Goal: Transaction & Acquisition: Book appointment/travel/reservation

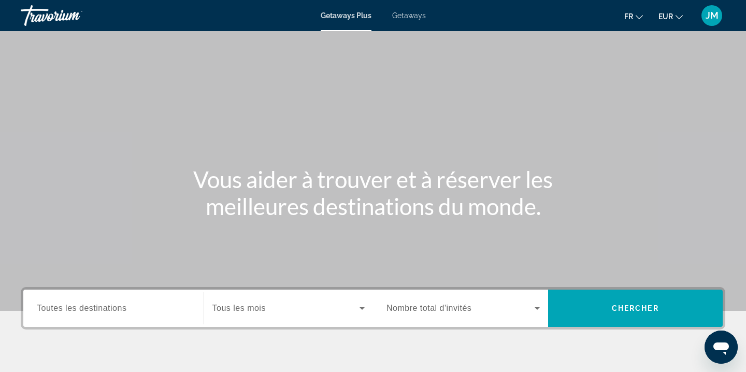
click at [91, 315] on div "Search widget" at bounding box center [113, 309] width 153 height 30
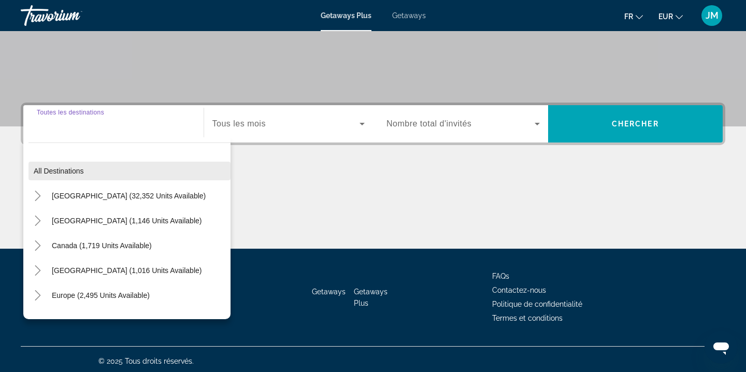
scroll to position [188, 0]
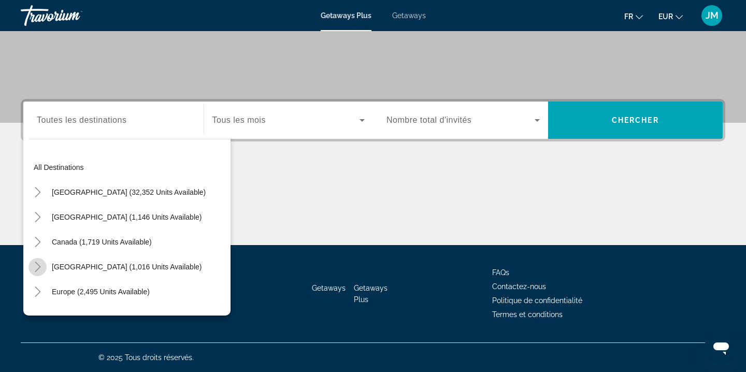
click at [39, 265] on icon "Toggle Caribbean & Atlantic Islands (1,016 units available)" at bounding box center [38, 267] width 10 height 10
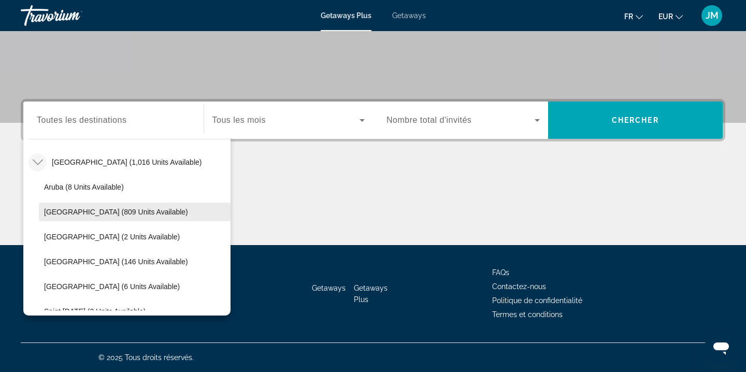
click at [71, 217] on span "Search widget" at bounding box center [135, 212] width 192 height 25
type input "**********"
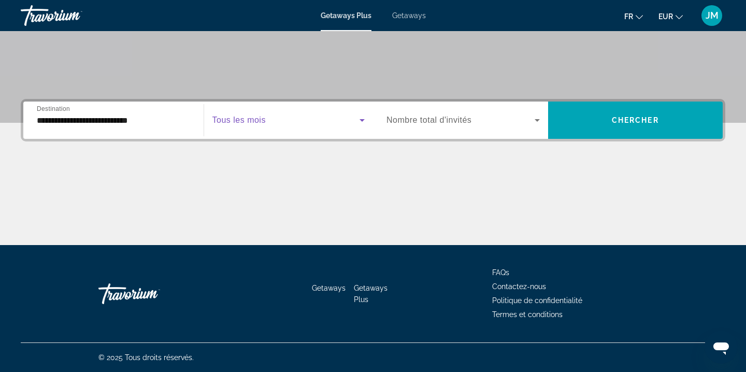
click at [285, 115] on span "Search widget" at bounding box center [287, 120] width 148 height 12
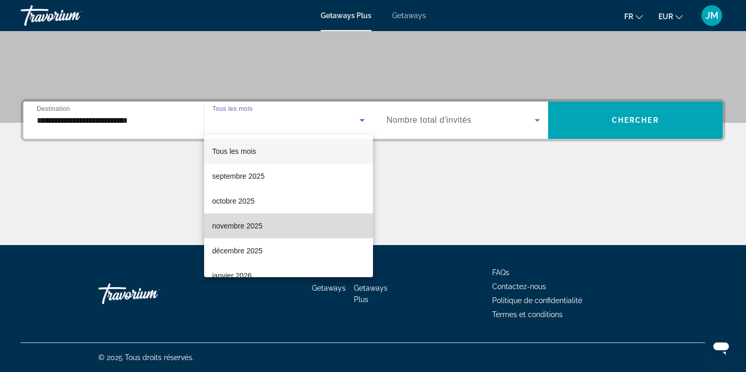
click at [279, 233] on mat-option "novembre 2025" at bounding box center [288, 226] width 169 height 25
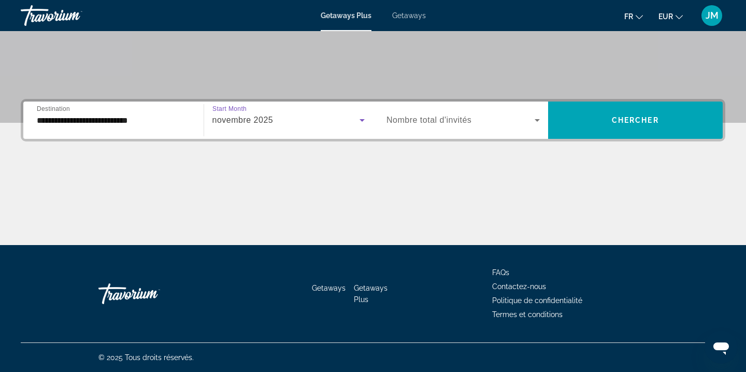
click at [499, 121] on span "Search widget" at bounding box center [461, 120] width 148 height 12
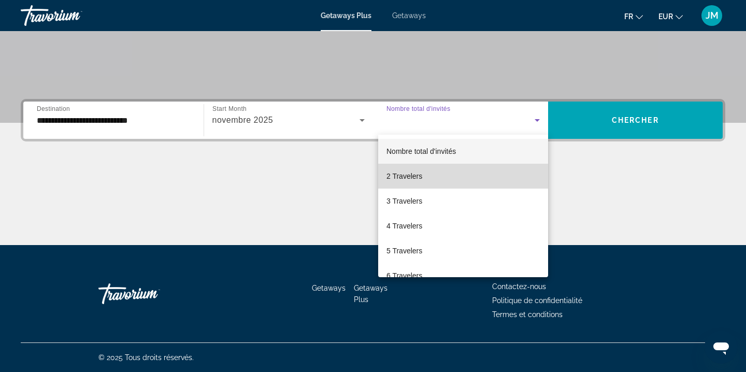
click at [478, 167] on mat-option "2 Travelers" at bounding box center [463, 176] width 170 height 25
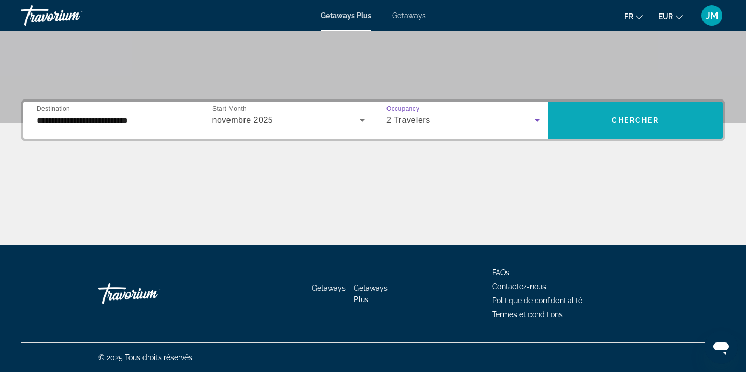
click at [618, 131] on span "Search widget" at bounding box center [635, 120] width 175 height 25
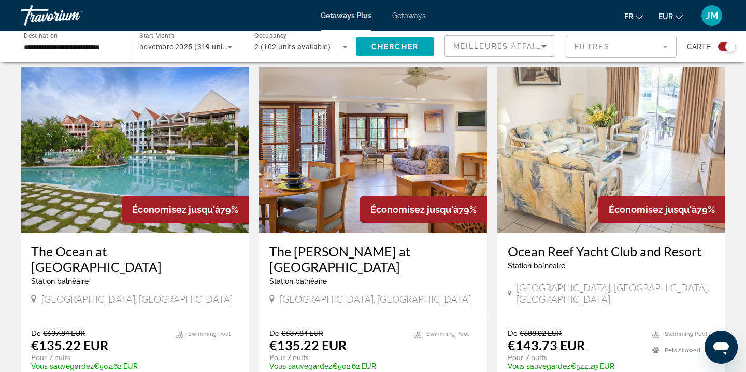
scroll to position [366, 0]
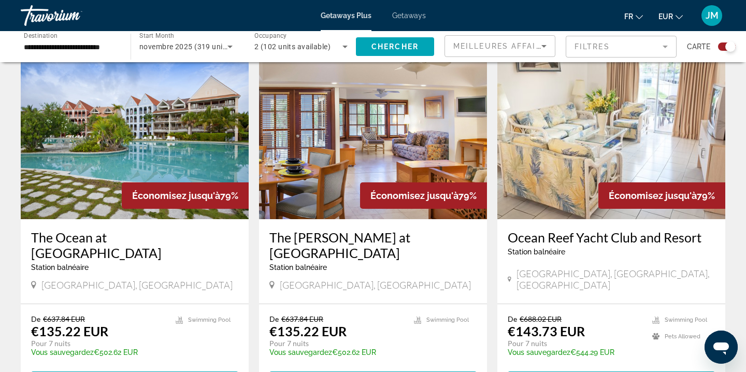
click at [122, 183] on div "Économisez jusqu'à 79%" at bounding box center [185, 195] width 127 height 26
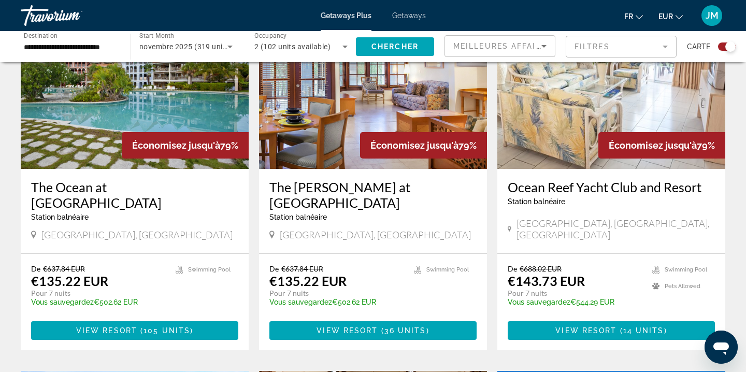
scroll to position [418, 0]
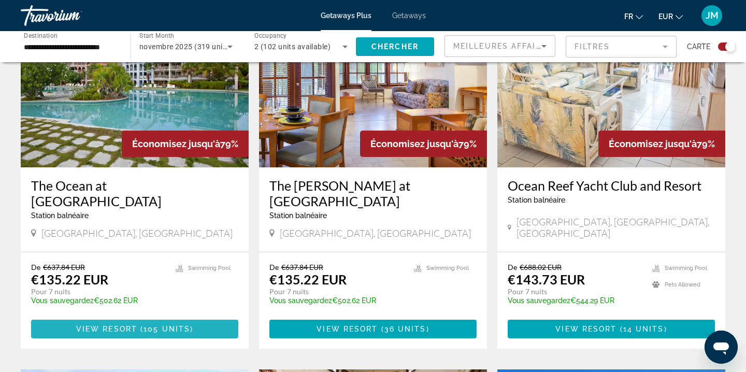
click at [120, 325] on span "View Resort" at bounding box center [106, 329] width 61 height 8
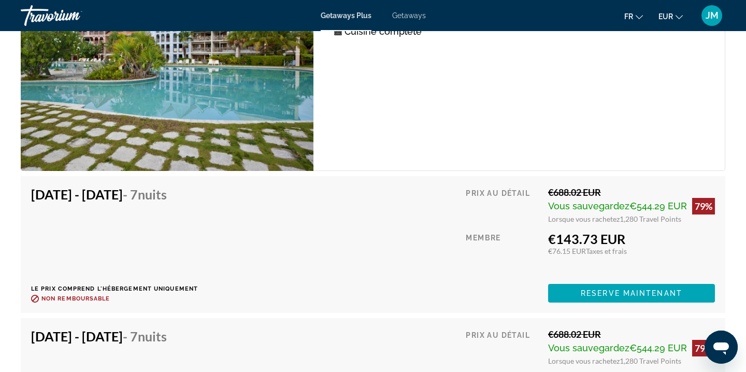
scroll to position [1973, 0]
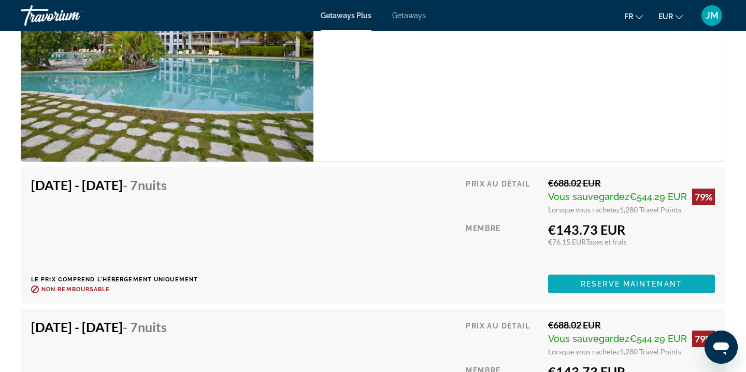
click at [614, 280] on span "Reserve maintenant" at bounding box center [632, 284] width 102 height 8
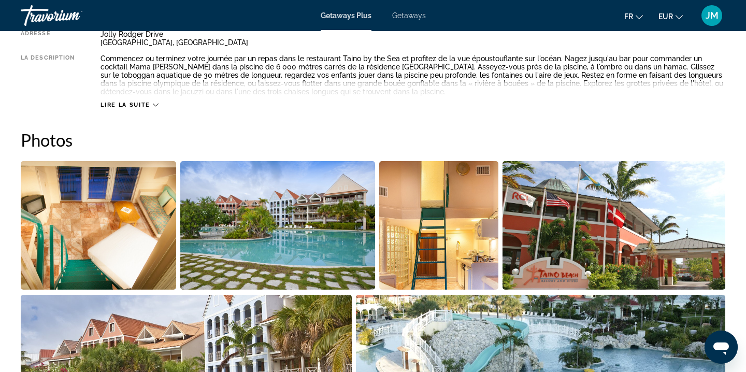
scroll to position [407, 0]
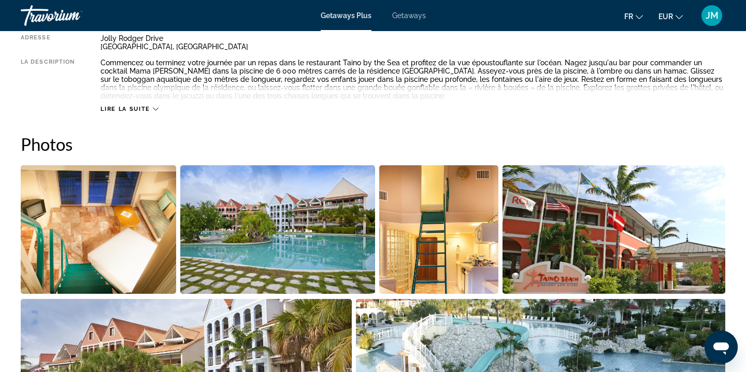
click at [134, 109] on span "Lire la suite" at bounding box center [125, 109] width 49 height 7
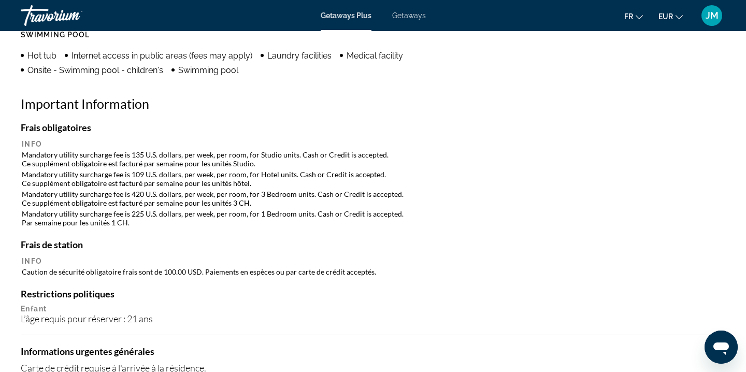
scroll to position [918, 0]
